Goal: Check status: Check status

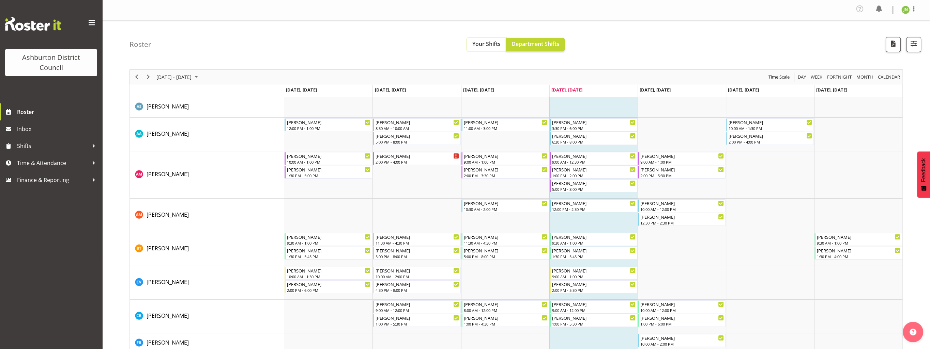
click at [491, 47] on span "Your Shifts" at bounding box center [486, 43] width 28 height 7
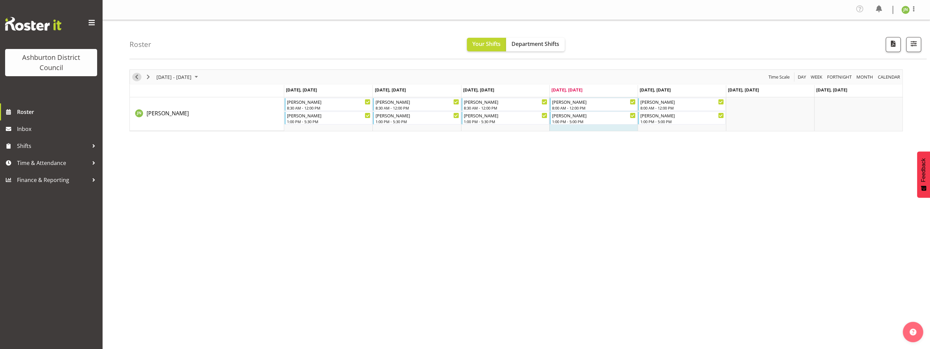
click at [139, 75] on span "Previous" at bounding box center [137, 77] width 8 height 9
click at [147, 78] on span "Next" at bounding box center [148, 77] width 8 height 9
click at [149, 79] on span "Next" at bounding box center [148, 77] width 8 height 9
click at [135, 75] on span "Previous" at bounding box center [137, 77] width 8 height 9
